Goal: Information Seeking & Learning: Learn about a topic

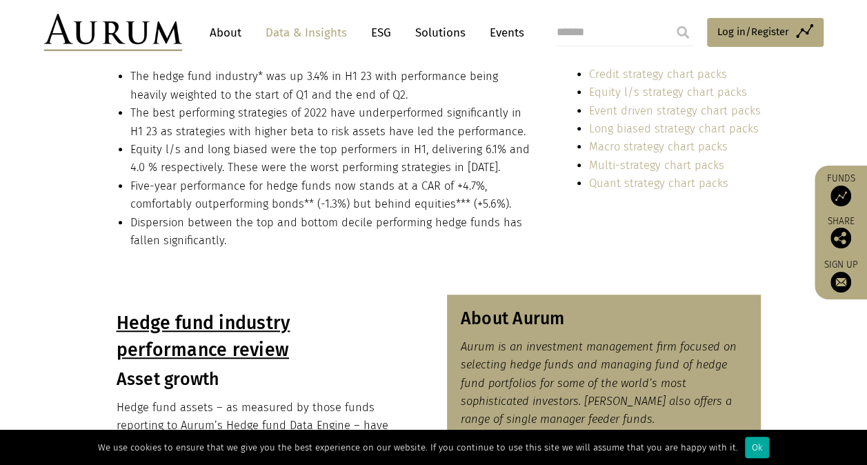
scroll to position [369, 0]
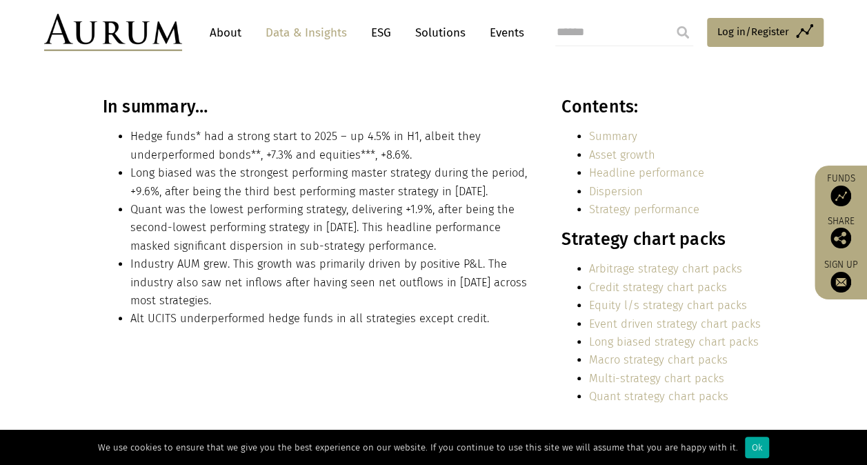
scroll to position [298, 0]
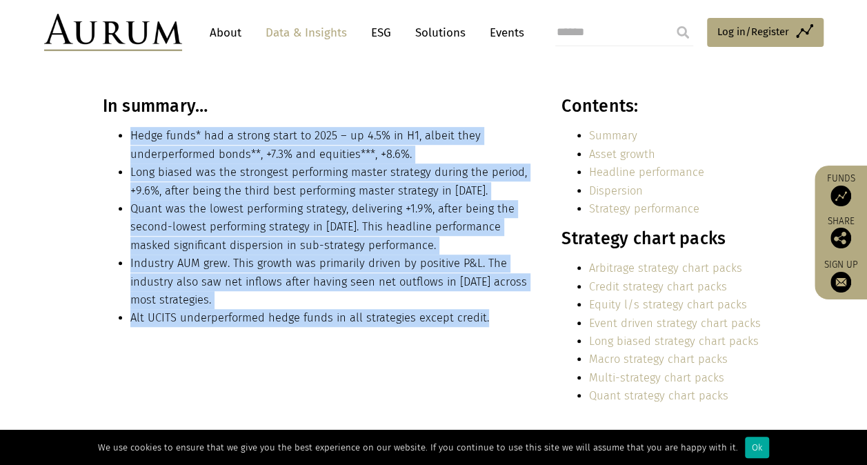
drag, startPoint x: 479, startPoint y: 319, endPoint x: 132, endPoint y: 139, distance: 390.3
click at [132, 139] on ul "Hedge funds* had a strong start to 2025 – up 4.5% in H1, albeit they underperfo…" at bounding box center [317, 227] width 429 height 200
copy ul "Hedge funds* had a strong start to 2025 – up 4.5% in H1, albeit they underperfo…"
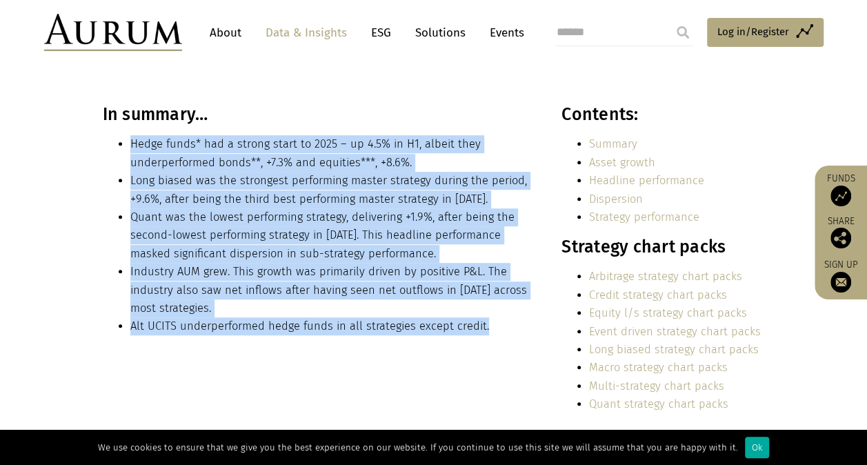
scroll to position [280, 0]
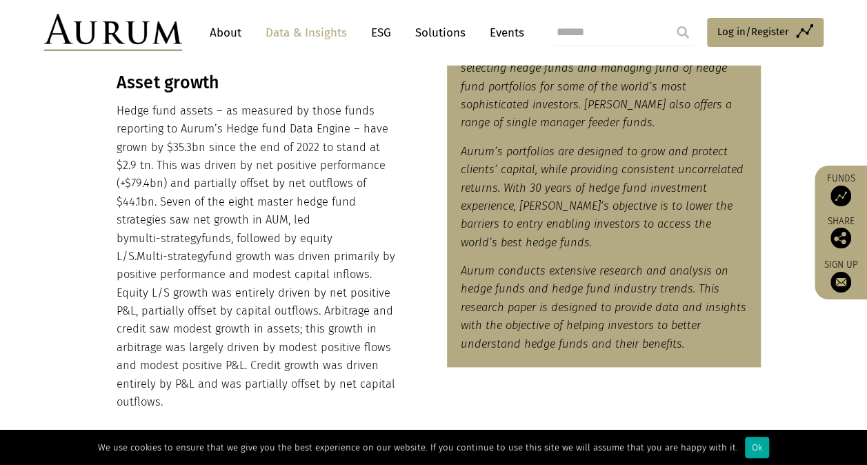
scroll to position [638, 0]
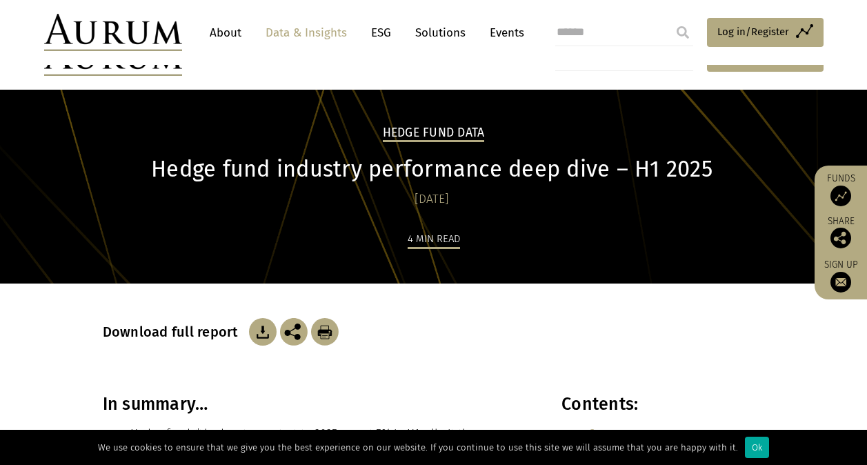
scroll to position [195, 0]
